Goal: Information Seeking & Learning: Learn about a topic

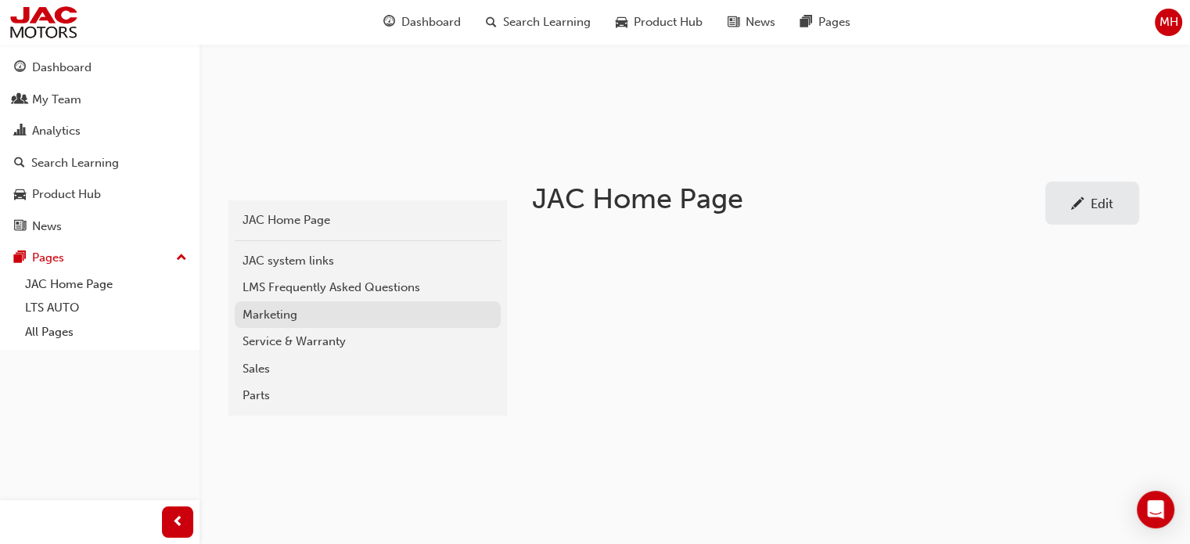
scroll to position [235, 0]
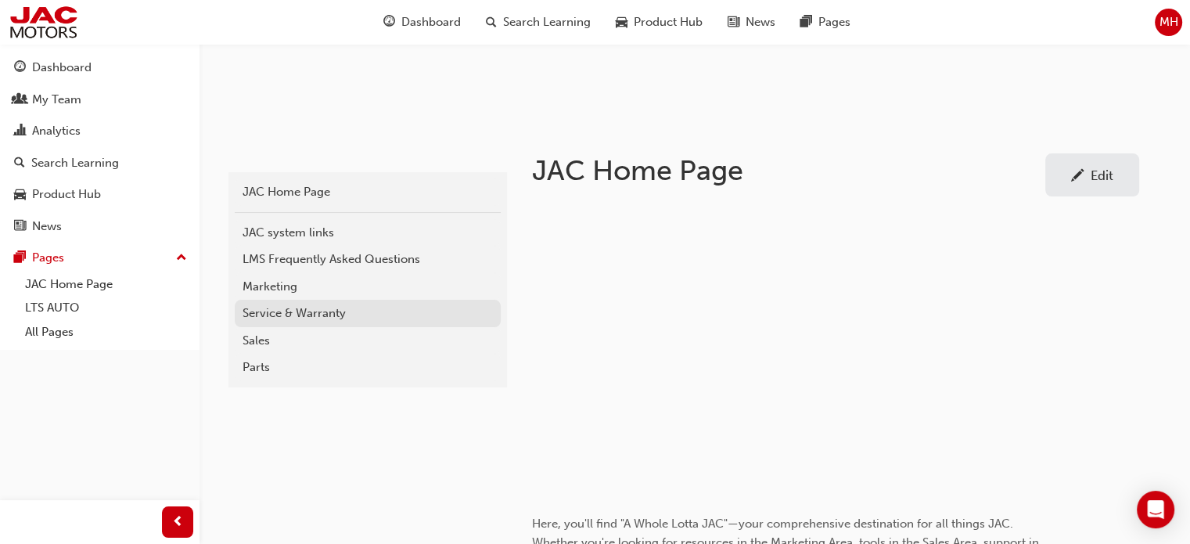
click at [283, 313] on div "Service & Warranty" at bounding box center [367, 313] width 250 height 18
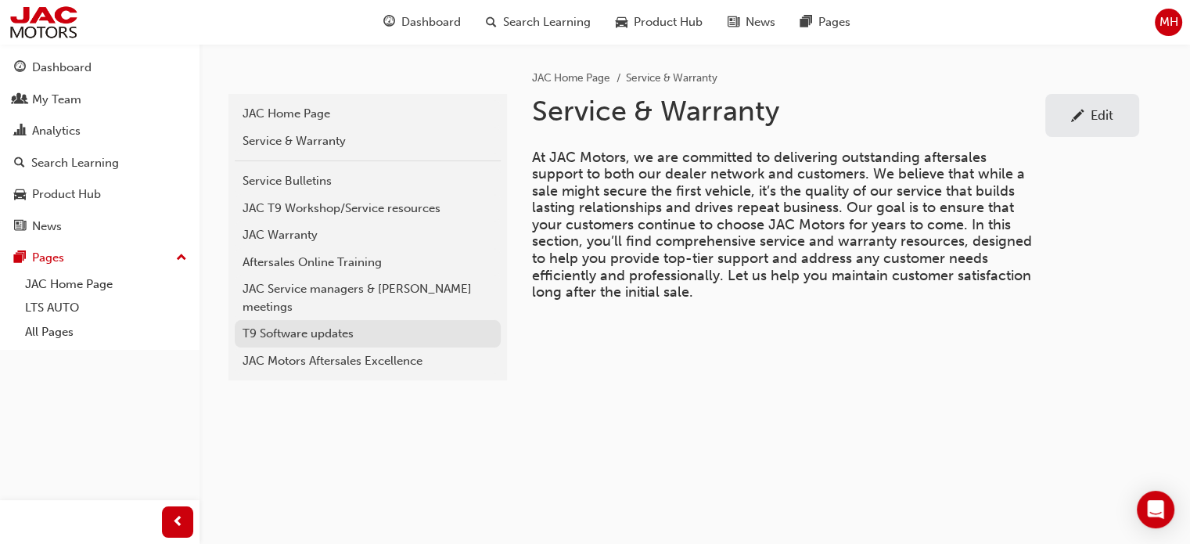
click at [325, 325] on div "T9 Software updates" at bounding box center [367, 334] width 250 height 18
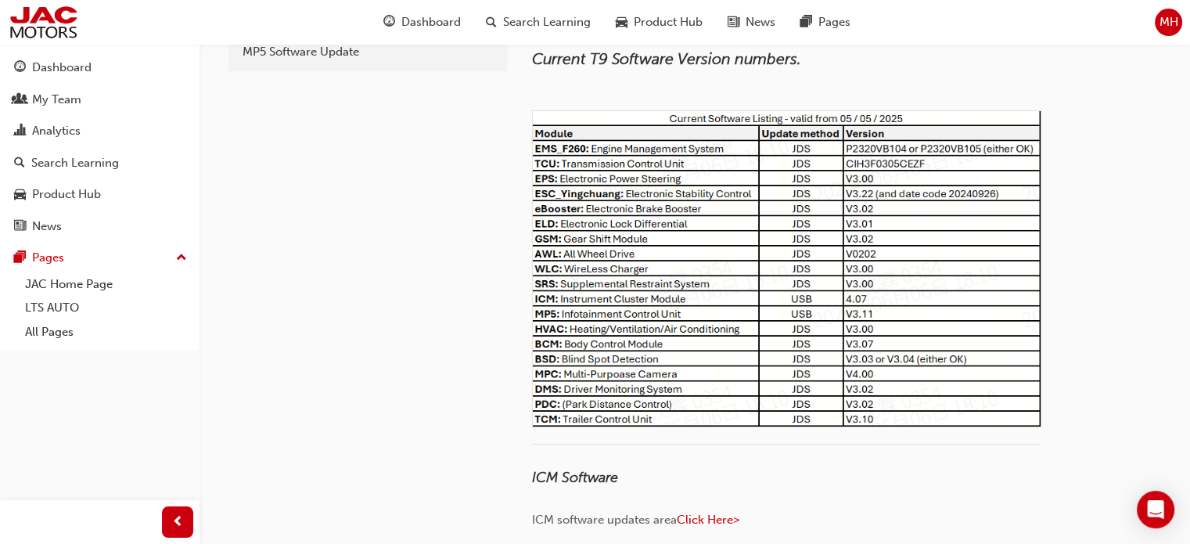
scroll to position [391, 0]
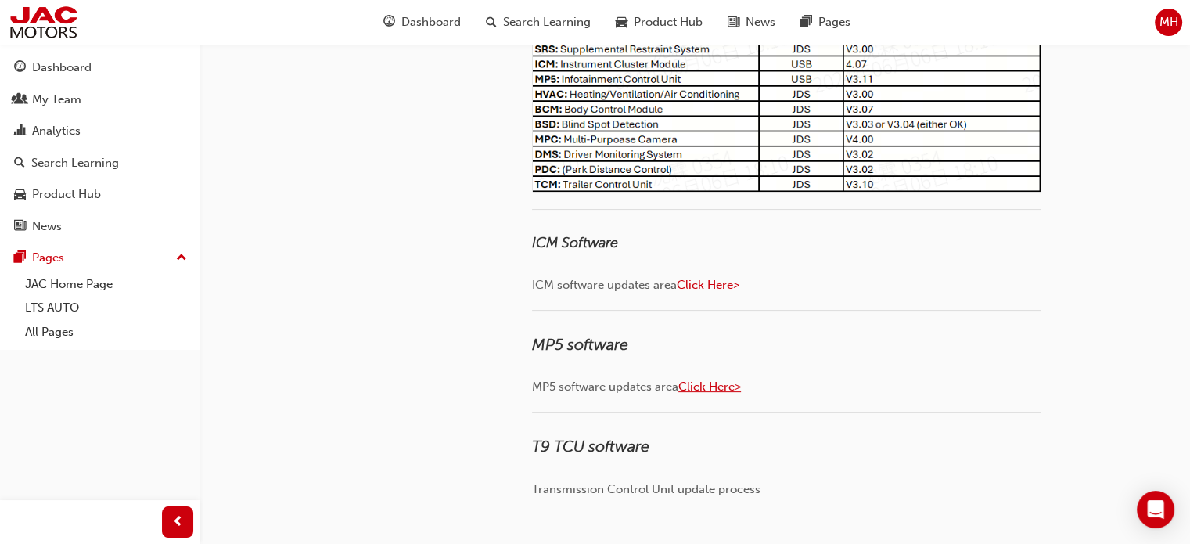
click at [704, 387] on span "Click Here>" at bounding box center [709, 386] width 63 height 14
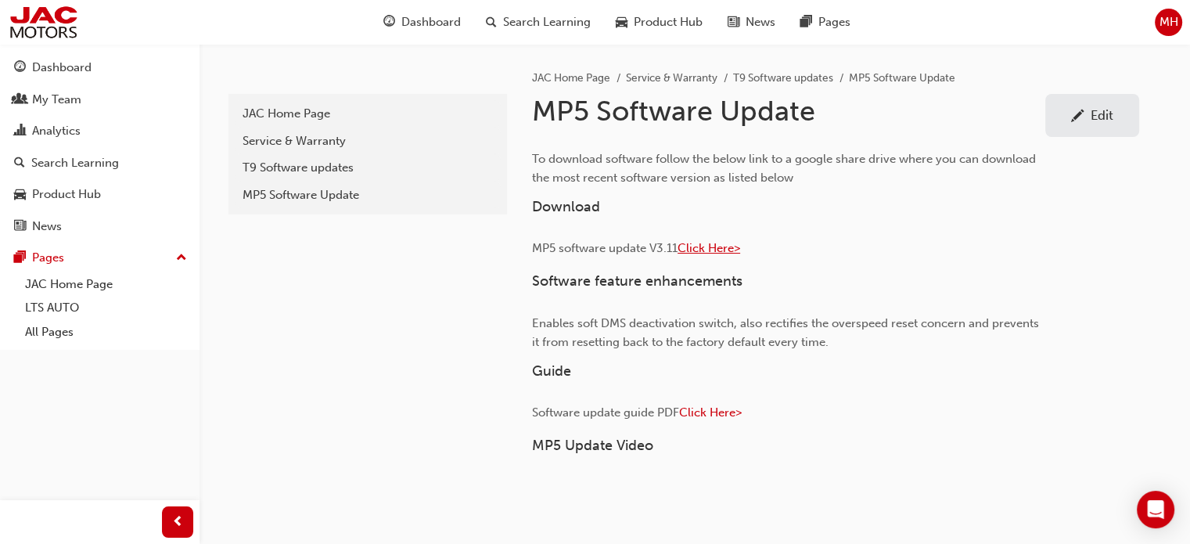
click at [694, 249] on span "Click Here>" at bounding box center [708, 248] width 63 height 14
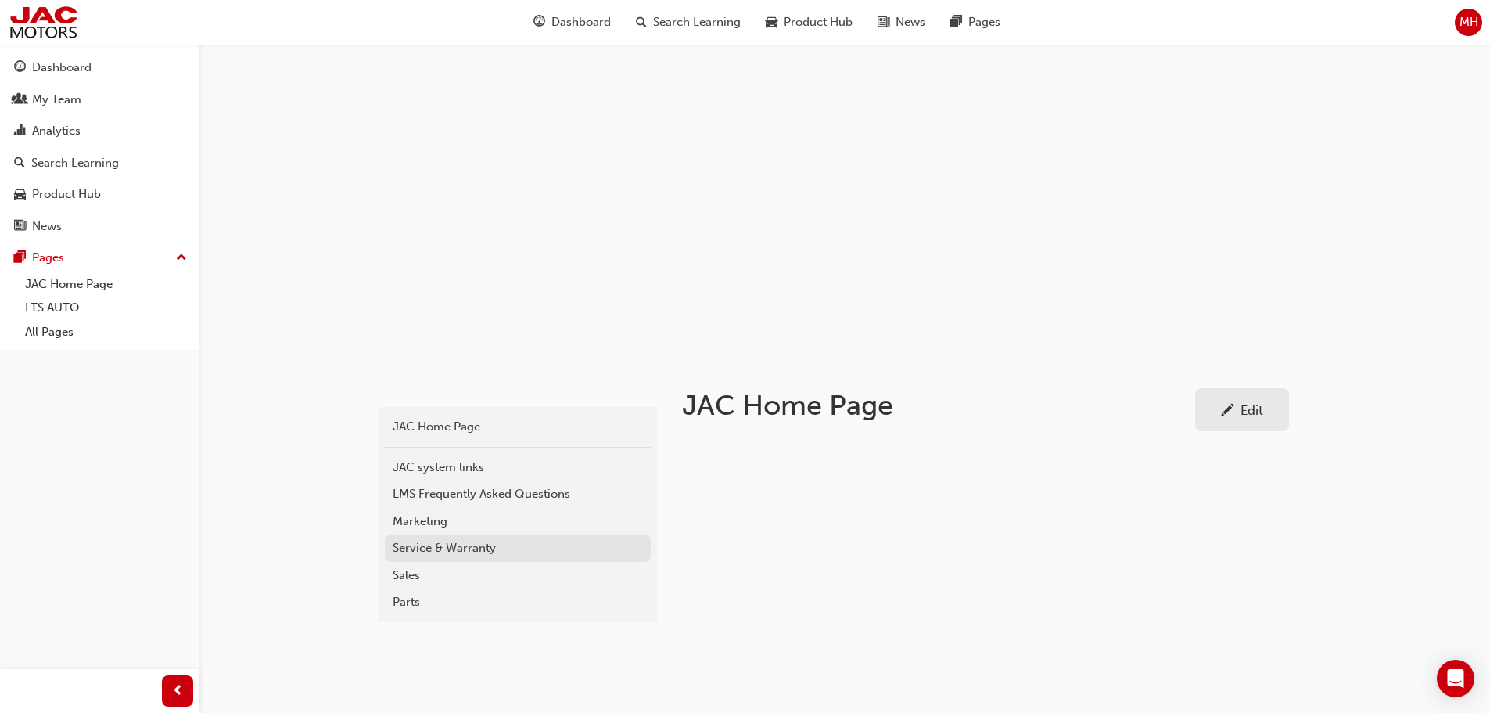
click at [425, 555] on div "Service & Warranty" at bounding box center [518, 548] width 250 height 18
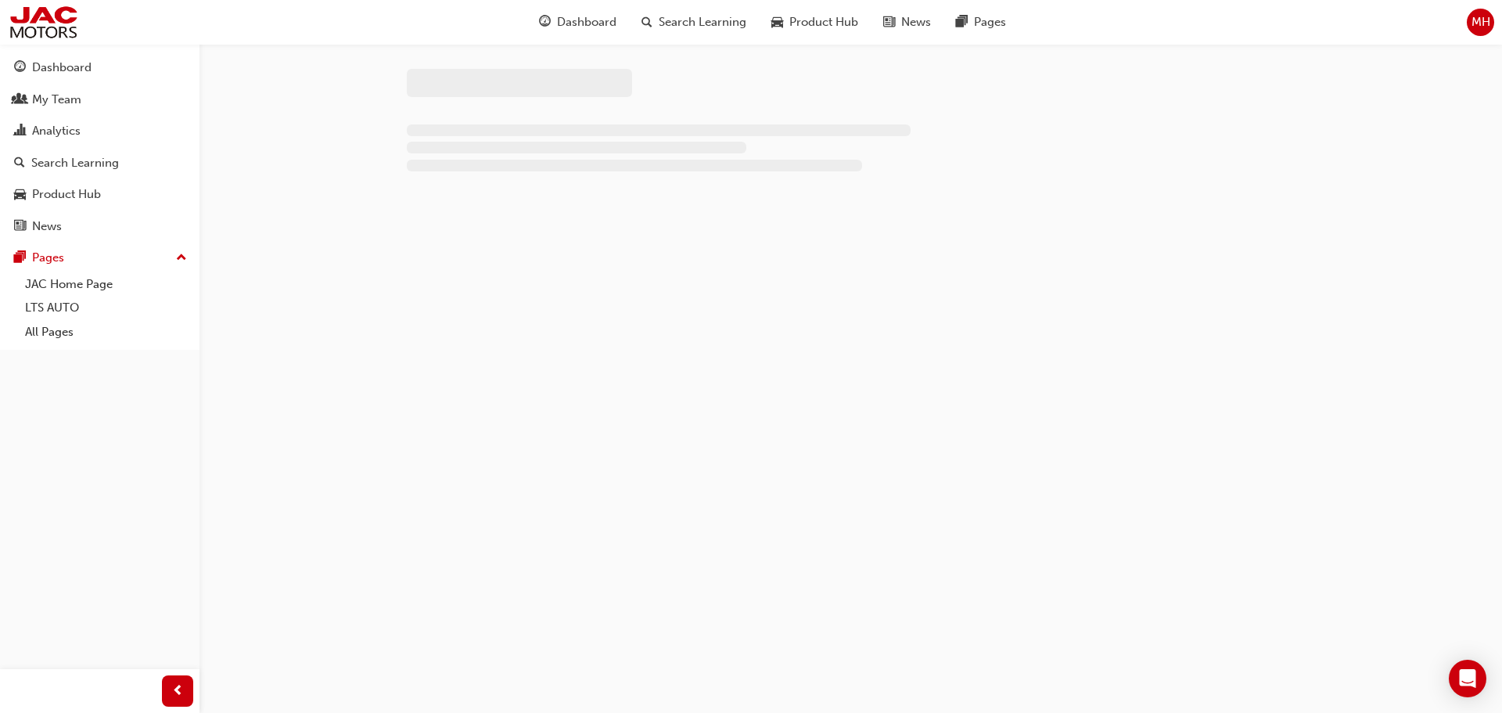
click at [425, 555] on div at bounding box center [751, 356] width 1502 height 713
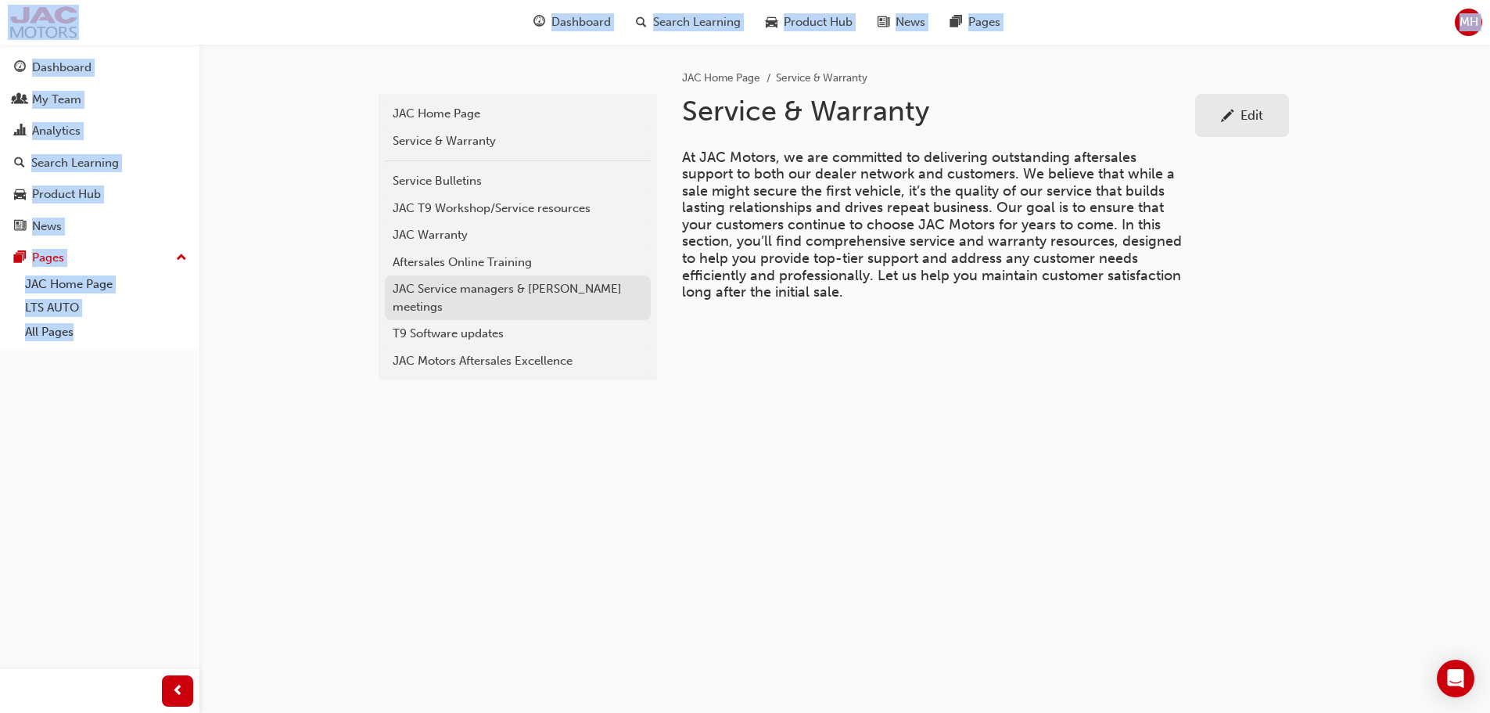
click at [484, 296] on div "JAC Service managers & [PERSON_NAME] meetings" at bounding box center [518, 297] width 250 height 35
click at [484, 325] on div "T9 Software updates" at bounding box center [518, 334] width 250 height 18
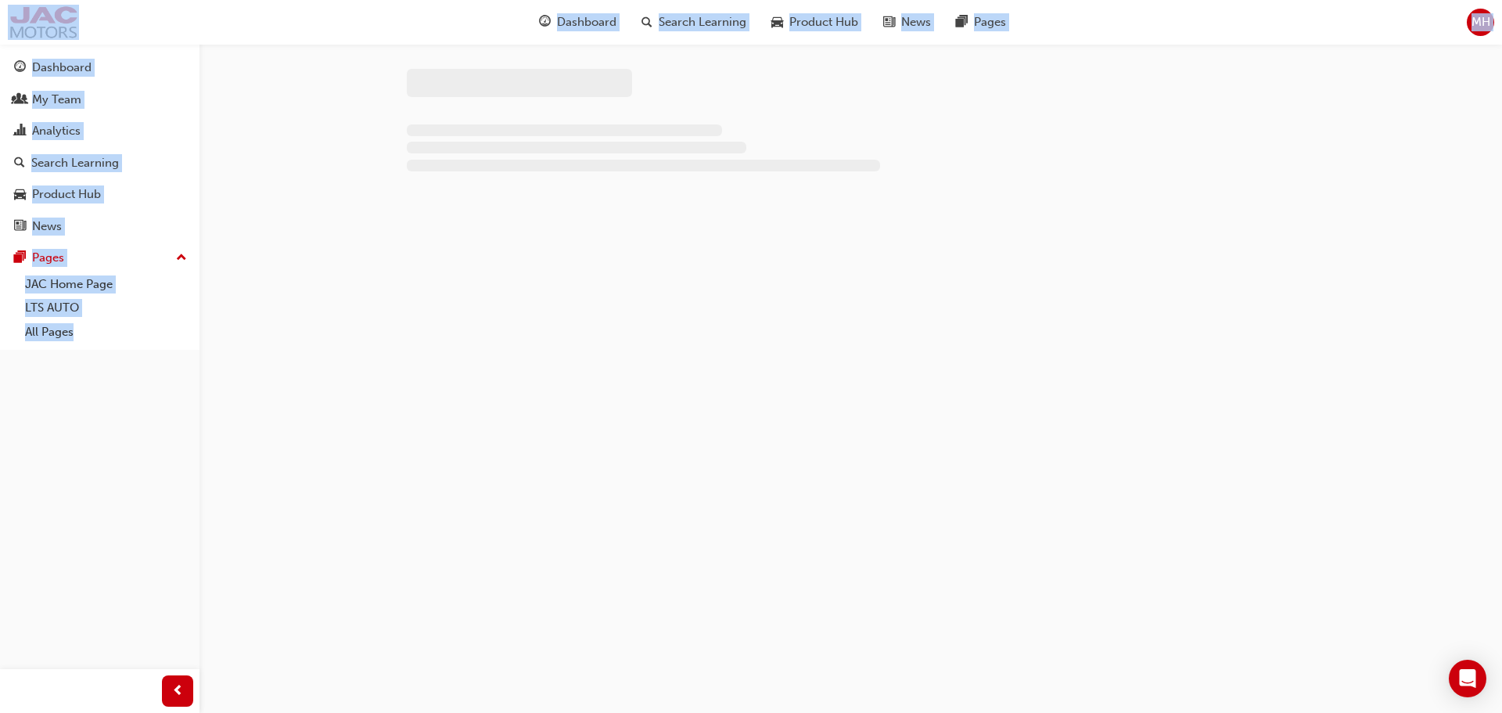
click at [495, 430] on div at bounding box center [751, 356] width 1502 height 713
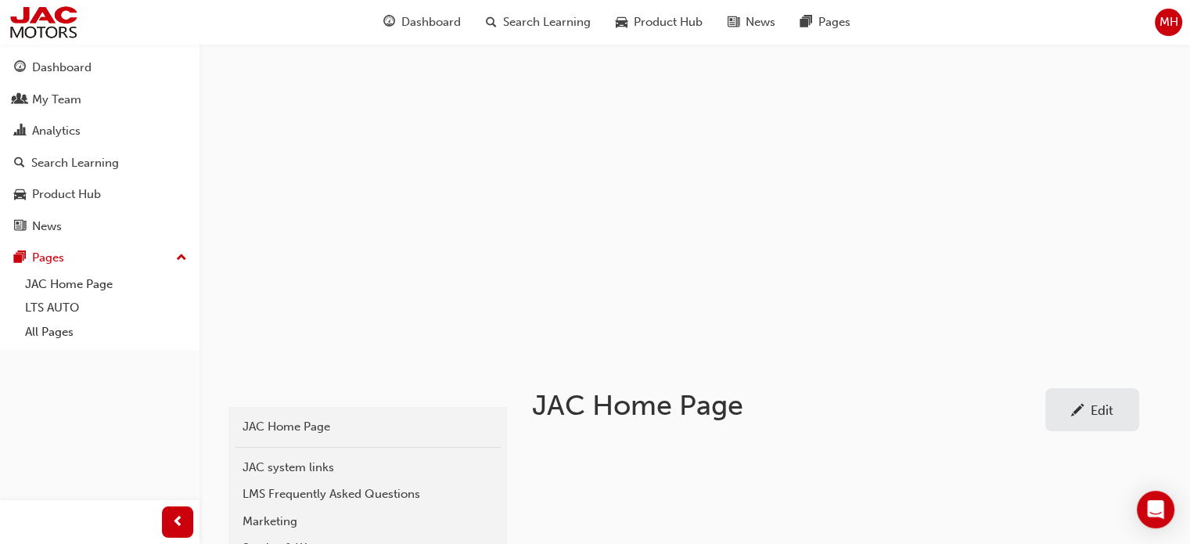
scroll to position [313, 0]
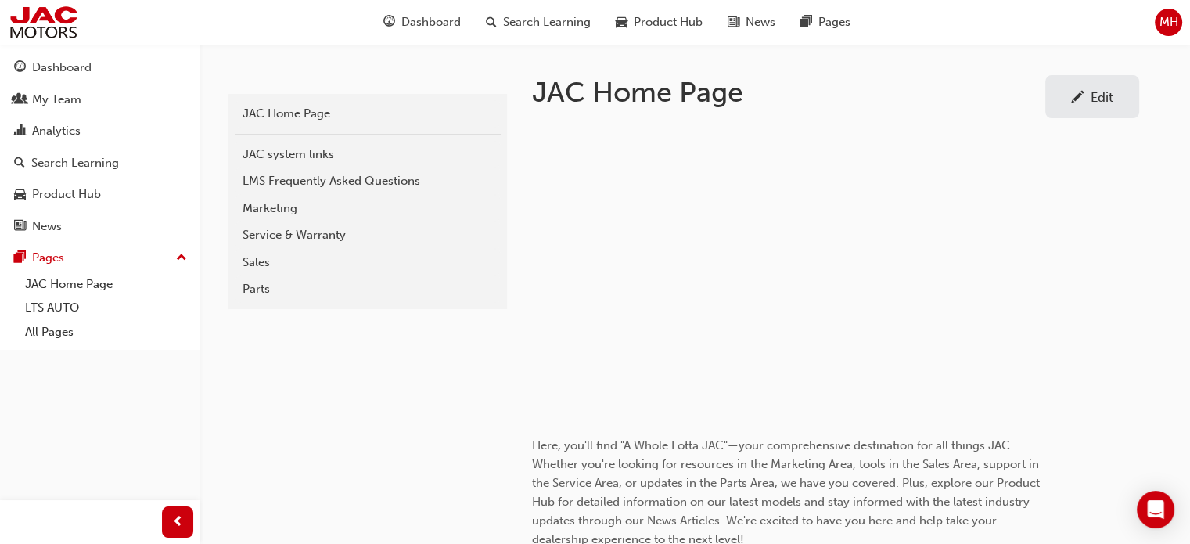
click at [268, 232] on div "Service & Warranty" at bounding box center [367, 235] width 250 height 18
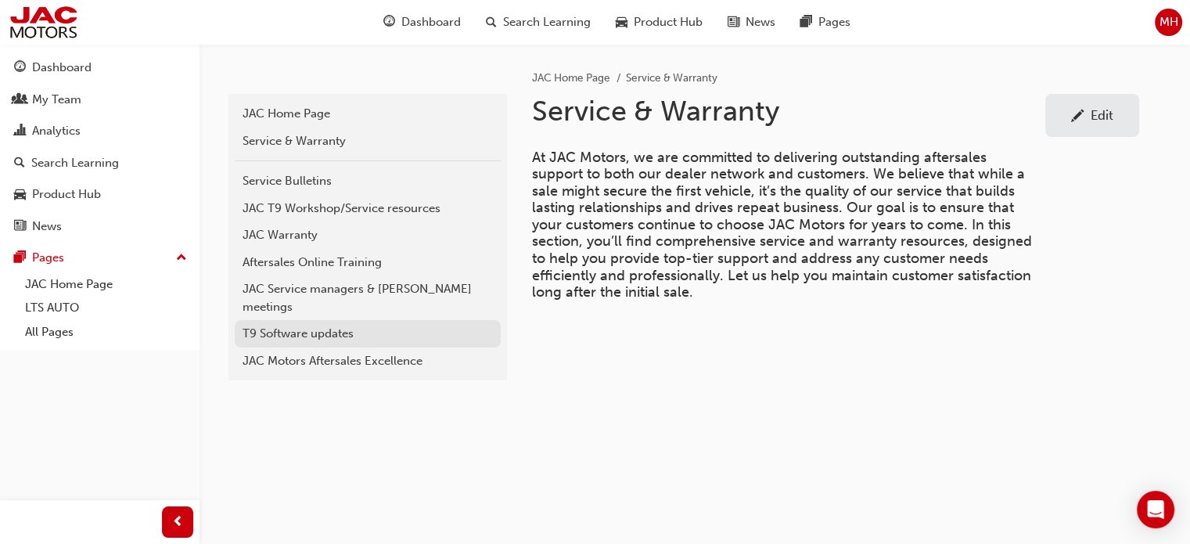
click at [297, 325] on div "T9 Software updates" at bounding box center [367, 334] width 250 height 18
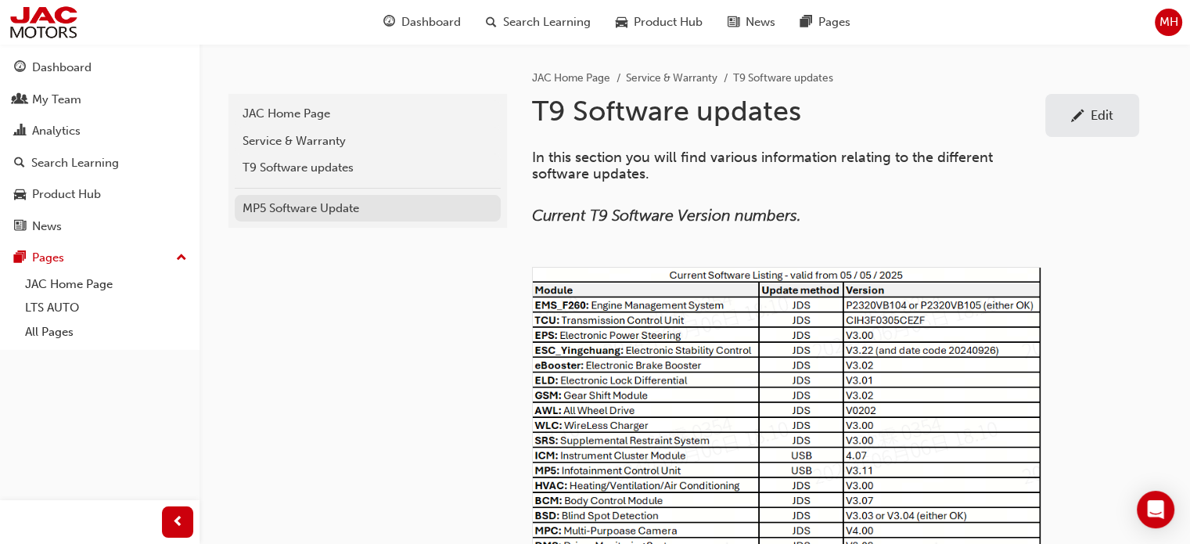
click at [307, 215] on div "MP5 Software Update" at bounding box center [367, 208] width 250 height 18
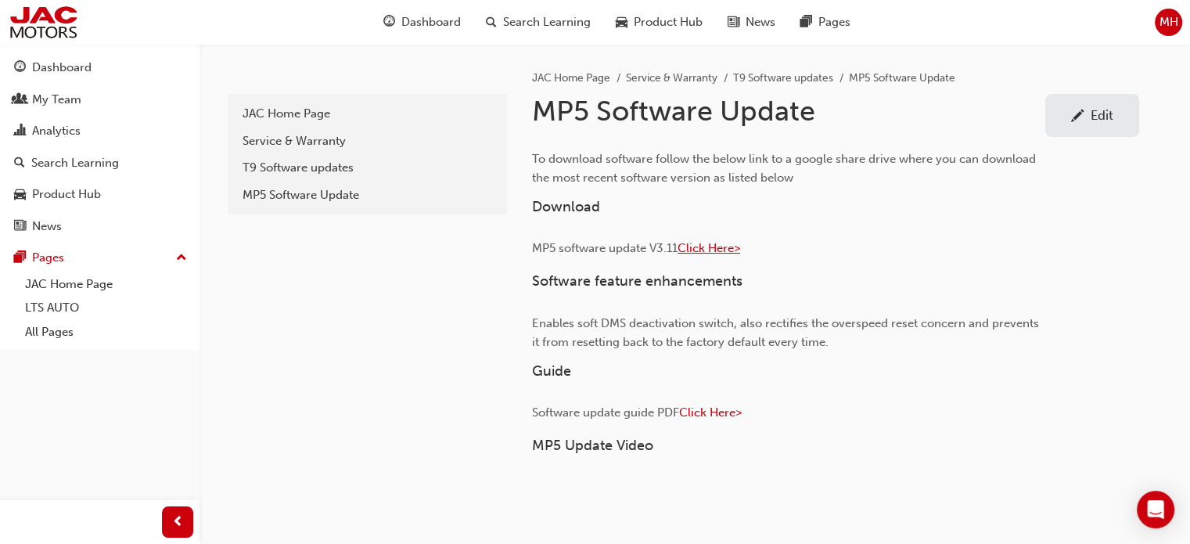
click at [713, 246] on span "Click Here>" at bounding box center [708, 248] width 63 height 14
